Goal: Information Seeking & Learning: Learn about a topic

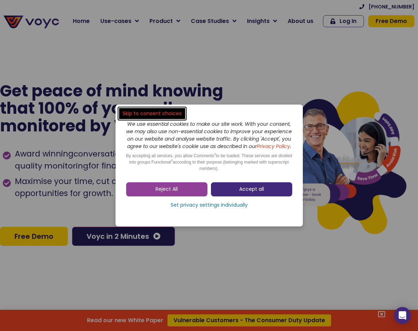
click at [249, 196] on link "Accept all" at bounding box center [251, 189] width 81 height 14
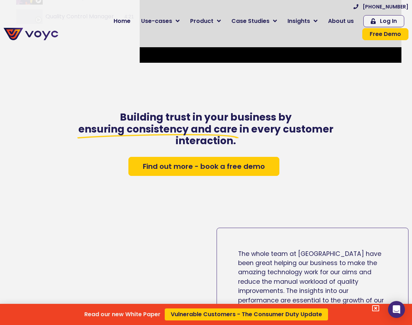
scroll to position [1024, 0]
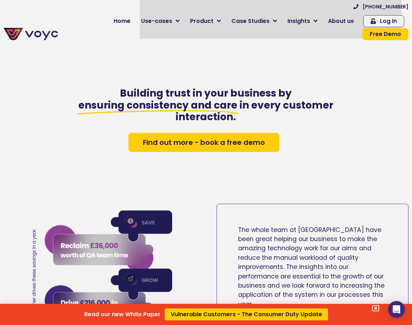
click at [339, 194] on div "Read our new White Paper Vulnerable Customers - The Consumer Duty Update" at bounding box center [206, 162] width 412 height 325
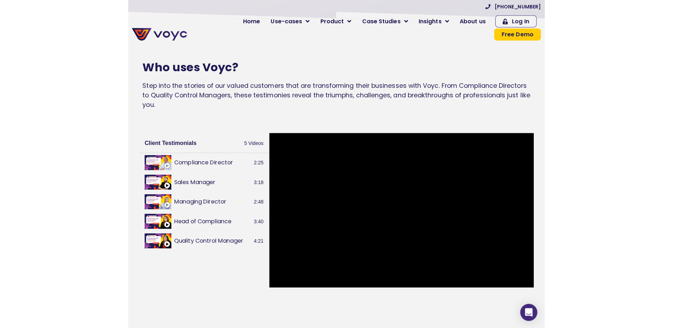
scroll to position [799, 5]
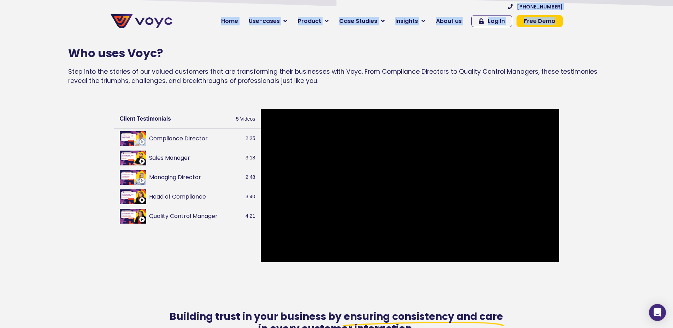
drag, startPoint x: 567, startPoint y: 4, endPoint x: 546, endPoint y: 3, distance: 20.5
click at [412, 5] on section "[PHONE_NUMBER] Home Use-cases Protect Save Grow Finance Mortgage Brokers Car Fi…" at bounding box center [336, 17] width 673 height 35
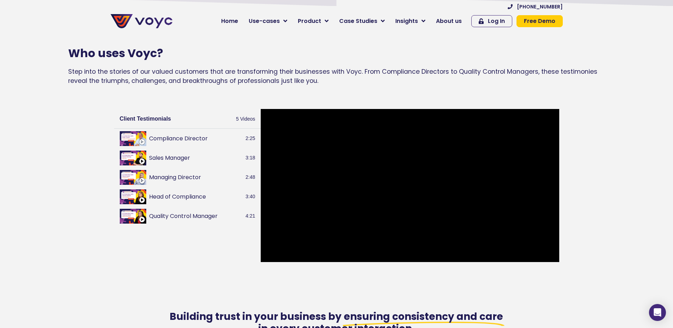
click at [412, 20] on section "[PHONE_NUMBER] Home Use-cases Protect Save Grow Finance Mortgage Brokers Car Fi…" at bounding box center [336, 17] width 673 height 35
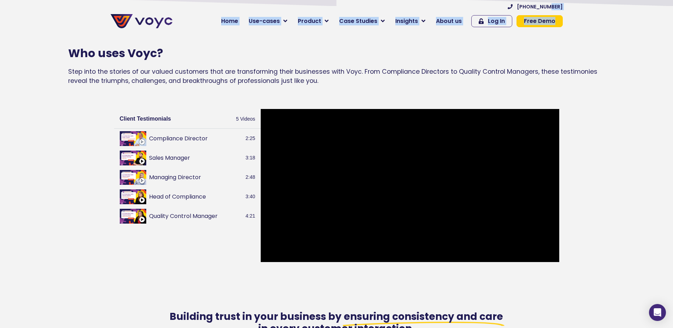
drag, startPoint x: 566, startPoint y: 3, endPoint x: 593, endPoint y: 8, distance: 27.8
click at [412, 8] on section "[PHONE_NUMBER] Home Use-cases Protect Save Grow Finance Mortgage Brokers Car Fi…" at bounding box center [336, 17] width 673 height 35
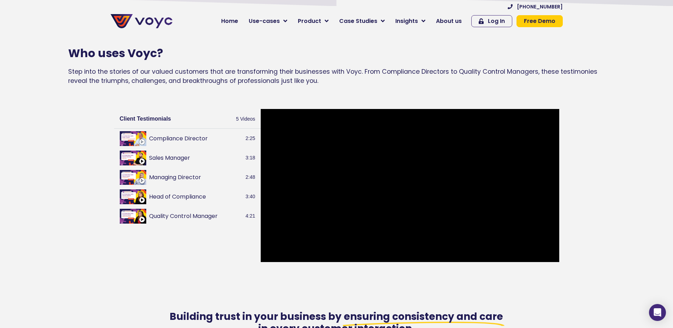
click at [412, 14] on section "[PHONE_NUMBER] Home Use-cases Protect Save Grow Finance Mortgage Brokers Car Fi…" at bounding box center [336, 17] width 673 height 35
click at [412, 7] on section "[PHONE_NUMBER] Home Use-cases Protect Save Grow Finance Mortgage Brokers Car Fi…" at bounding box center [336, 17] width 673 height 35
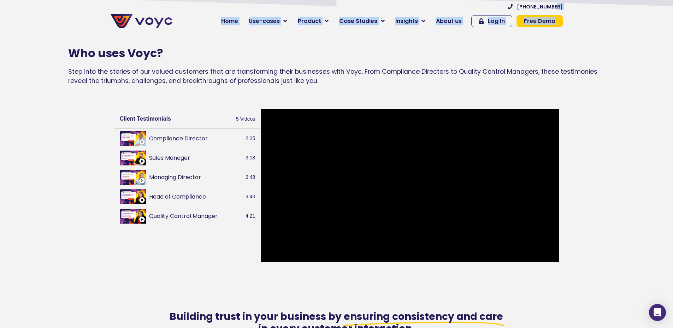
drag, startPoint x: 567, startPoint y: 6, endPoint x: 554, endPoint y: 7, distance: 12.4
click at [412, 7] on div "[PHONE_NUMBER] Home Use-cases Protect Save Grow Finance Mortgage Brokers Car Fi…" at bounding box center [371, 18] width 390 height 28
drag, startPoint x: 565, startPoint y: 6, endPoint x: 557, endPoint y: 2, distance: 8.7
click at [412, 4] on div "[PHONE_NUMBER] Home Use-cases Protect Save Grow Finance Mortgage Brokers Car Fi…" at bounding box center [371, 18] width 390 height 28
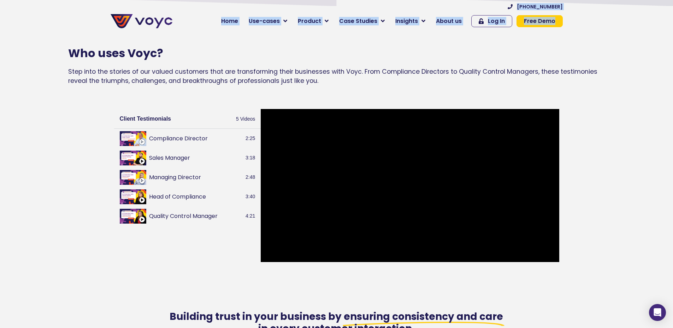
copy div "[PHONE_NUMBER] Home Use-cases Protect Save Grow Finance Mortgage Brokers Car Fi…"
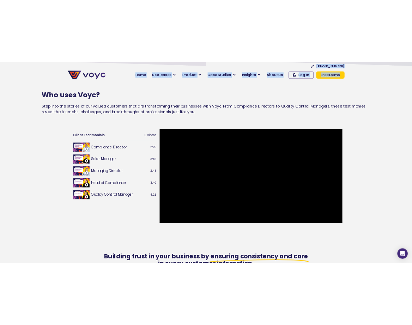
scroll to position [777, 5]
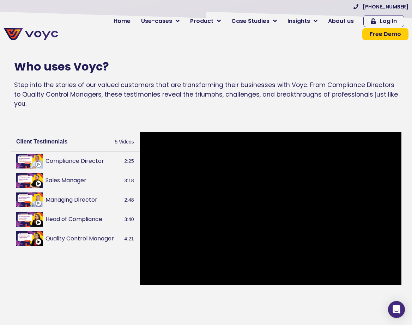
click at [223, 67] on div "Who uses Voyc? Step into the stories of our valued customers that are transform…" at bounding box center [206, 89] width 412 height 78
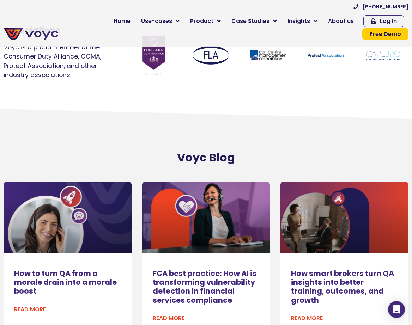
scroll to position [4288, 5]
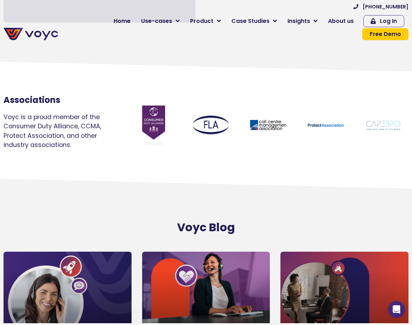
click at [387, 196] on section "Voyc Blog" at bounding box center [206, 218] width 412 height 59
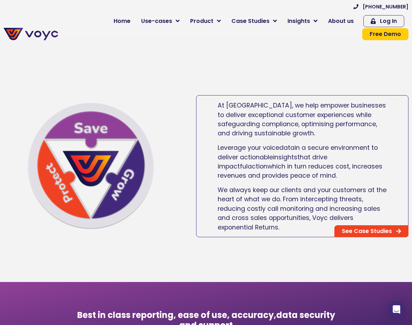
scroll to position [424, 5]
